Goal: Transaction & Acquisition: Purchase product/service

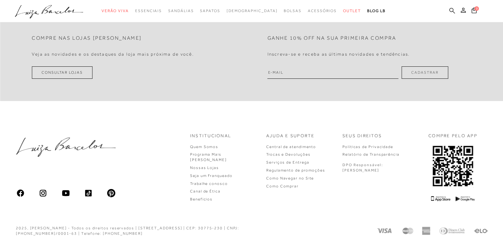
click at [452, 8] on icon at bounding box center [453, 11] width 6 height 6
click at [452, 10] on icon at bounding box center [453, 11] width 6 height 6
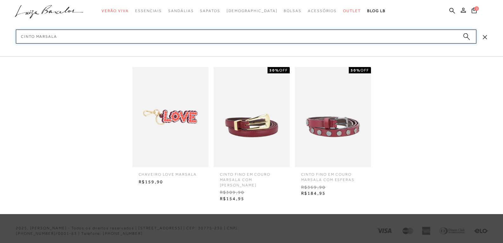
click at [335, 37] on input "cinto marsala" at bounding box center [246, 37] width 461 height 14
type input "c"
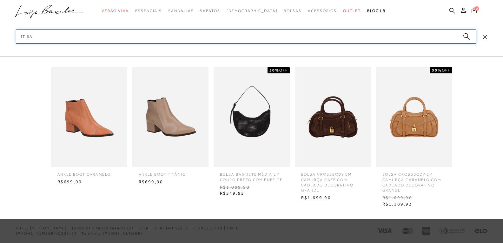
type input "it bag"
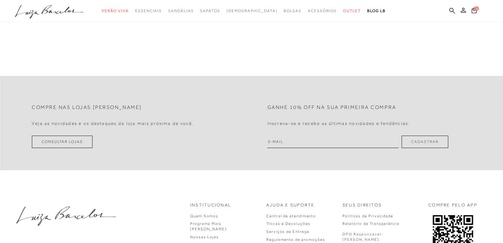
scroll to position [75, 0]
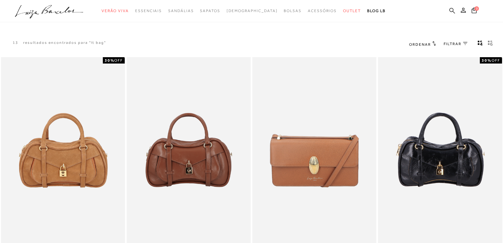
click at [451, 10] on icon at bounding box center [453, 11] width 6 height 6
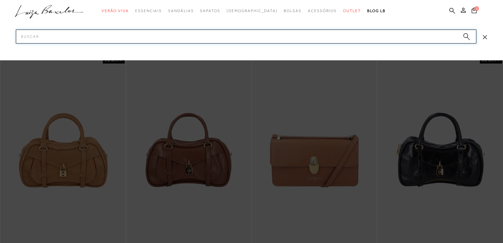
click at [261, 39] on input "Pesquisar" at bounding box center [246, 37] width 461 height 14
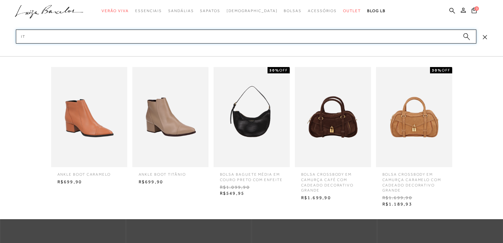
type input "i"
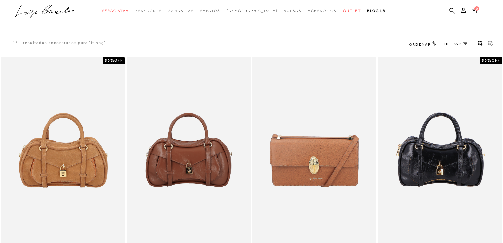
click at [453, 9] on icon at bounding box center [453, 11] width 6 height 6
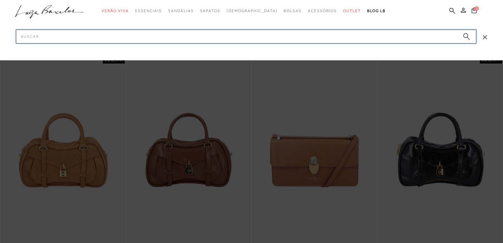
click at [344, 34] on input "Pesquisar" at bounding box center [246, 37] width 461 height 14
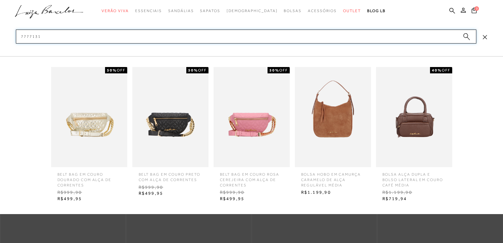
type input "77771314"
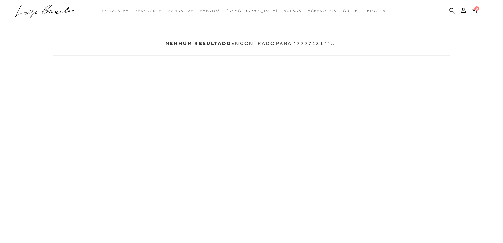
click at [450, 8] on icon at bounding box center [453, 11] width 6 height 6
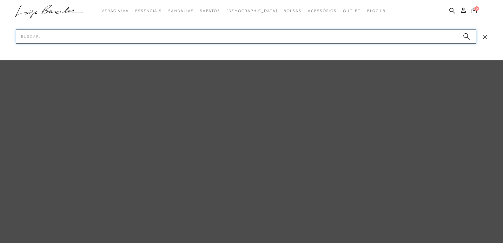
click at [294, 39] on input "Pesquisar" at bounding box center [246, 37] width 461 height 14
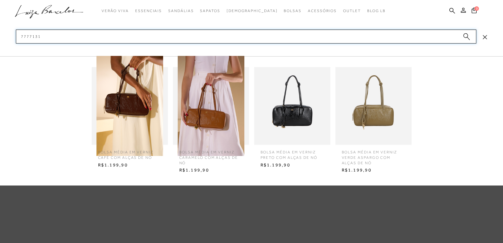
type input "7777131"
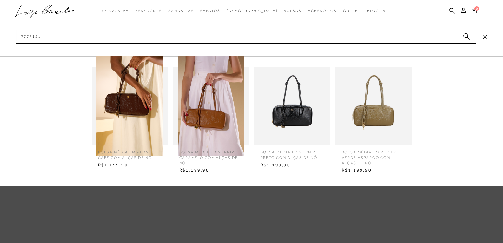
click at [291, 154] on span "BOLSA MÉDIA EM VERNIZ PRETO COM ALÇAS DE NÓ" at bounding box center [292, 153] width 73 height 16
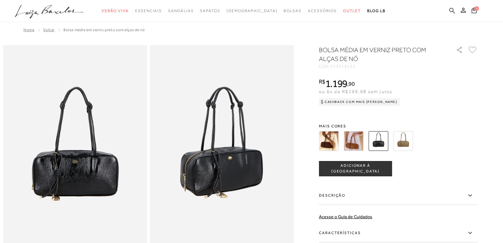
click at [451, 10] on icon at bounding box center [453, 11] width 6 height 6
click at [453, 8] on icon at bounding box center [453, 11] width 6 height 6
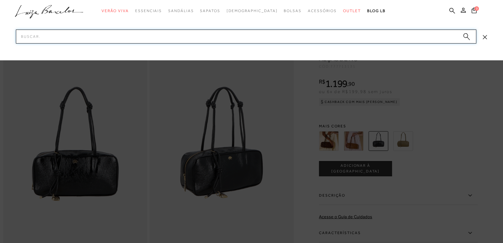
click at [388, 37] on input "Pesquisar" at bounding box center [246, 37] width 461 height 14
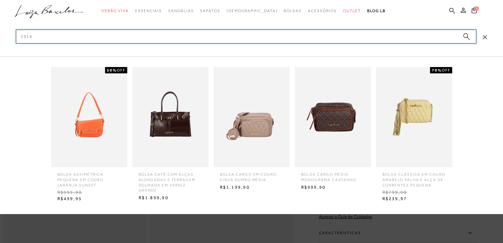
type input "13141"
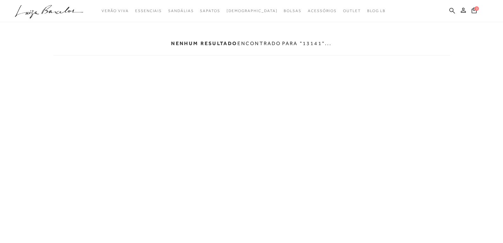
click at [451, 8] on icon at bounding box center [453, 11] width 6 height 6
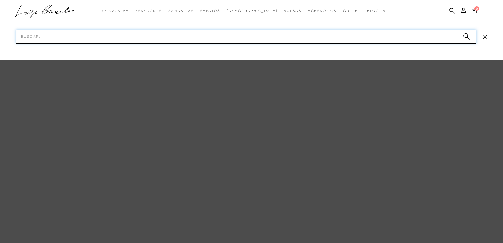
click at [331, 36] on input "Pesquisar" at bounding box center [246, 37] width 461 height 14
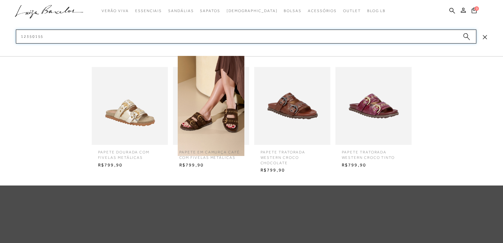
type input "12350155"
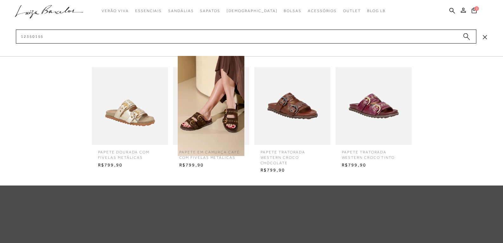
click at [192, 154] on span "PAPETE EM CAMURÇA CAFÉ COM FIVELAS METÁLICAS" at bounding box center [211, 153] width 73 height 16
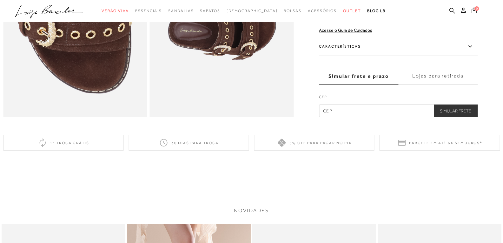
scroll to position [508, 0]
click at [471, 50] on icon at bounding box center [471, 46] width 8 height 8
click at [0, 0] on input "Características" at bounding box center [0, 0] width 0 height 0
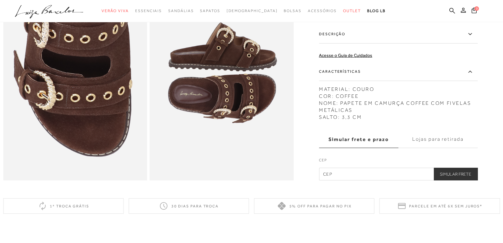
scroll to position [413, 0]
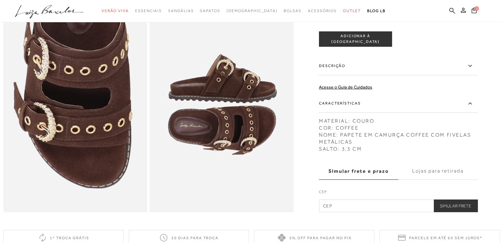
click at [471, 70] on icon at bounding box center [471, 66] width 8 height 8
click at [0, 0] on input "Descrição" at bounding box center [0, 0] width 0 height 0
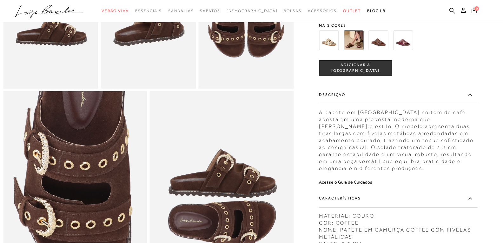
scroll to position [318, 0]
click at [452, 8] on icon at bounding box center [453, 11] width 6 height 6
click at [453, 9] on icon at bounding box center [453, 11] width 6 height 6
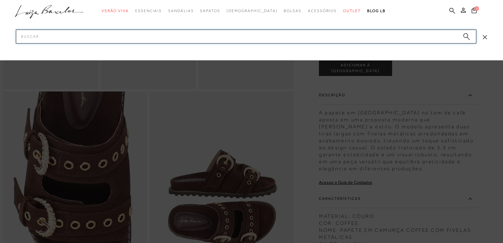
drag, startPoint x: 413, startPoint y: 36, endPoint x: 421, endPoint y: 33, distance: 8.0
click at [415, 36] on input "Pesquisar" at bounding box center [246, 37] width 461 height 14
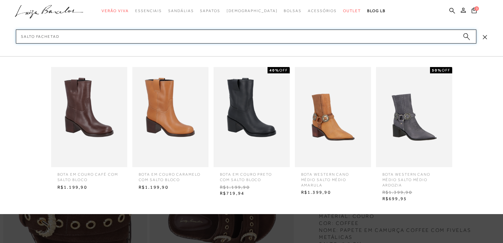
type input "salto fachetado"
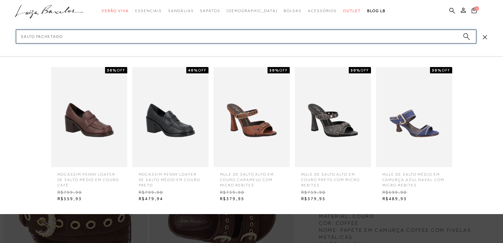
click at [322, 33] on input "salto fachetado" at bounding box center [246, 37] width 461 height 14
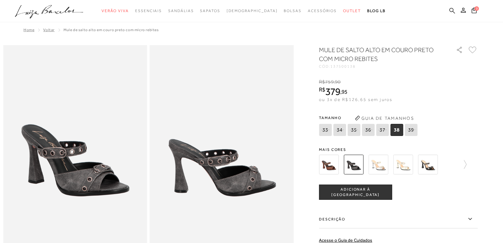
click at [453, 9] on icon at bounding box center [453, 11] width 6 height 6
click at [451, 8] on icon at bounding box center [453, 11] width 6 height 6
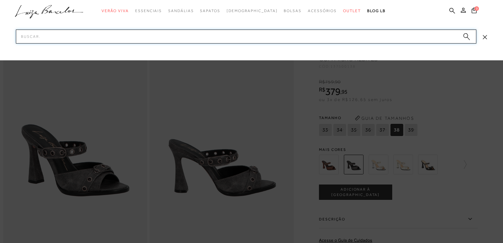
click at [355, 36] on input "Pesquisar" at bounding box center [246, 37] width 461 height 14
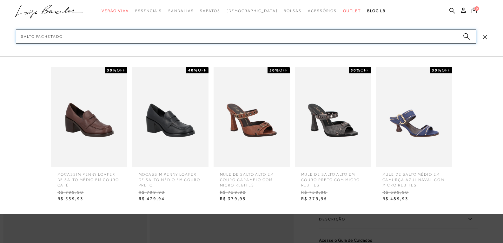
click at [426, 40] on input "salto fachetado" at bounding box center [246, 37] width 461 height 14
type input "s"
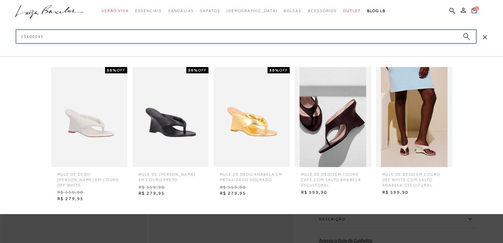
type input "134000433"
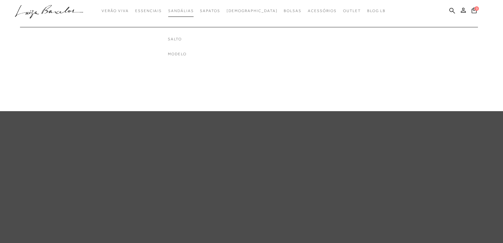
click at [194, 13] on link "Sandálias" at bounding box center [180, 11] width 25 height 12
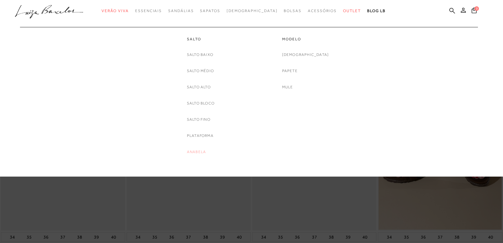
click at [194, 152] on link "Anabela" at bounding box center [196, 152] width 19 height 7
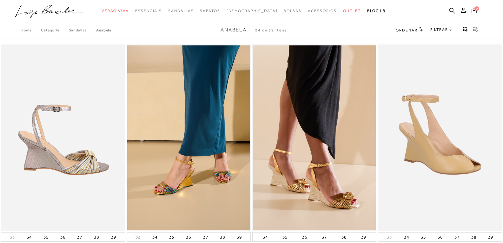
click at [44, 154] on img at bounding box center [64, 137] width 124 height 186
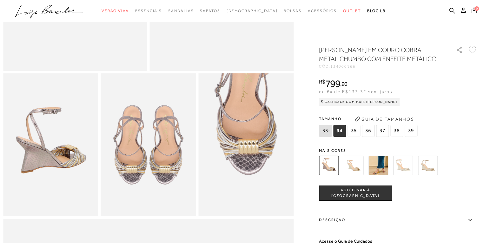
scroll to position [191, 0]
click at [473, 221] on icon at bounding box center [471, 220] width 8 height 8
click at [0, 0] on input "Descrição" at bounding box center [0, 0] width 0 height 0
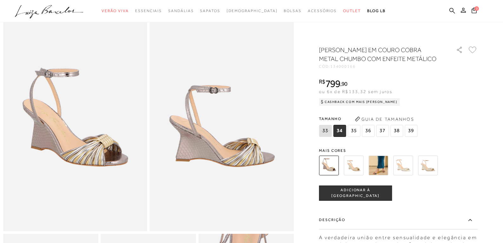
scroll to position [0, 0]
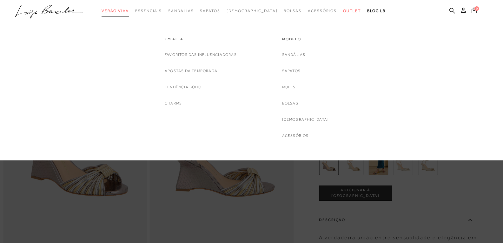
click at [129, 10] on span "Verão Viva" at bounding box center [115, 11] width 27 height 4
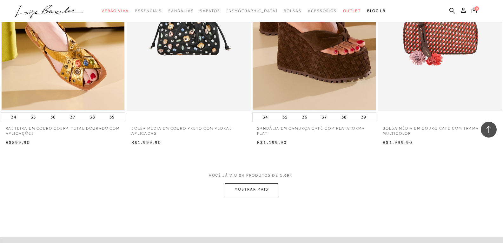
scroll to position [1271, 0]
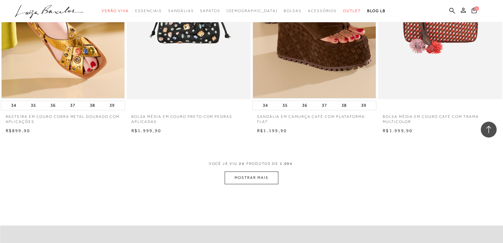
click at [252, 180] on button "MOSTRAR MAIS" at bounding box center [251, 178] width 53 height 12
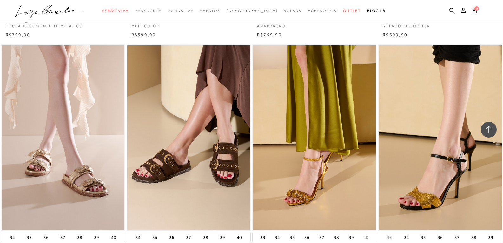
scroll to position [2065, 0]
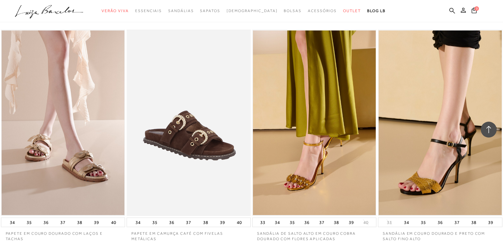
click at [212, 166] on img at bounding box center [189, 123] width 124 height 186
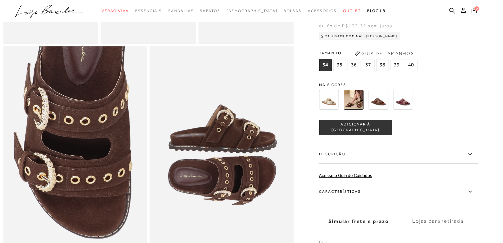
scroll to position [381, 0]
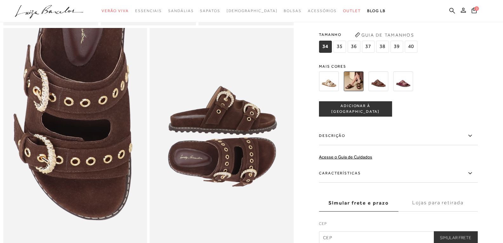
click at [469, 143] on label "Descrição" at bounding box center [398, 136] width 159 height 18
click at [0, 0] on input "Descrição" at bounding box center [0, 0] width 0 height 0
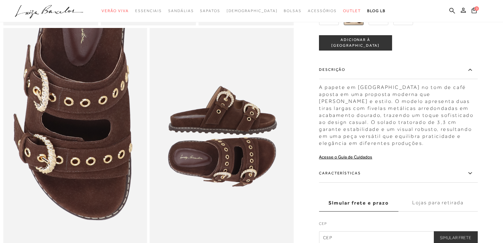
click at [464, 40] on div "PAPETE EM CAMURÇA CAFÉ COM FIVELAS METÁLICAS CÓD: 123501556 × É necessário sele…" at bounding box center [398, 69] width 159 height 349
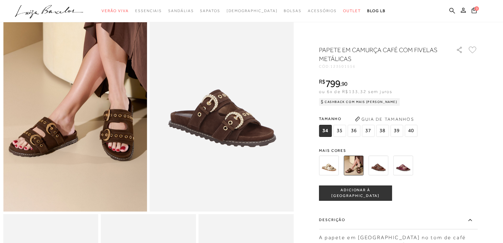
scroll to position [0, 0]
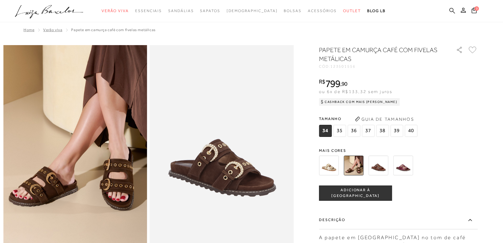
click at [451, 11] on icon at bounding box center [453, 11] width 6 height 6
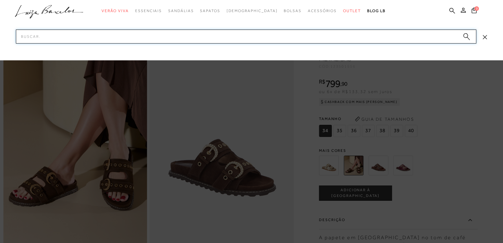
click at [391, 35] on input "Pesquisar" at bounding box center [246, 37] width 461 height 14
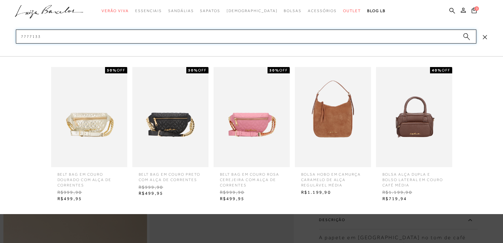
type input "77771336"
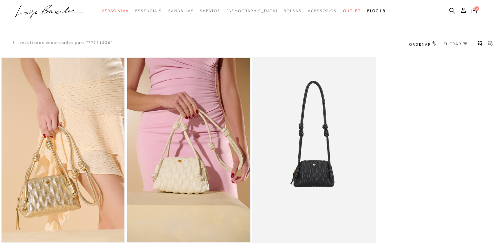
click at [105, 171] on img at bounding box center [63, 150] width 123 height 185
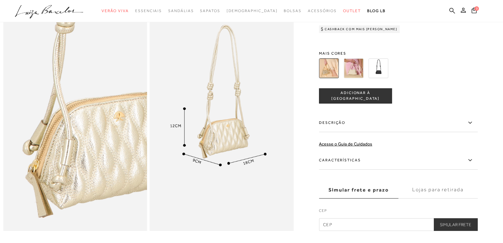
scroll to position [445, 0]
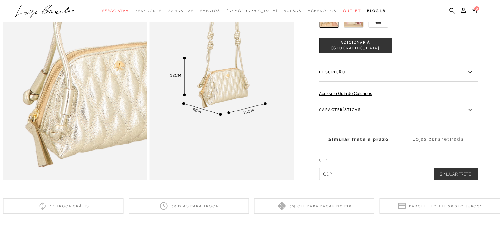
click at [474, 76] on icon at bounding box center [471, 72] width 8 height 8
click at [0, 0] on input "Descrição" at bounding box center [0, 0] width 0 height 0
